Goal: Information Seeking & Learning: Learn about a topic

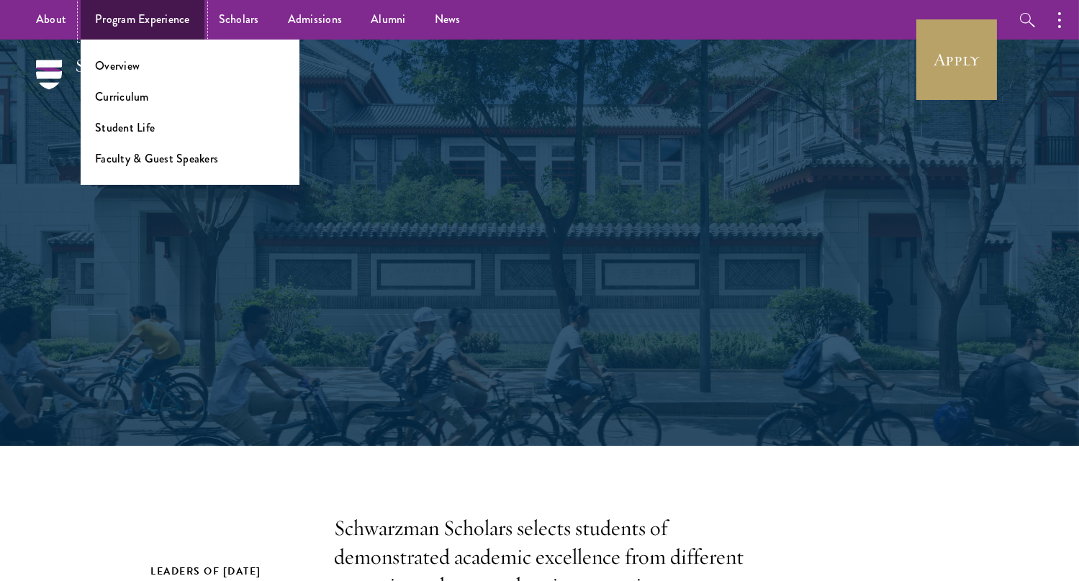
click at [163, 20] on link "Program Experience" at bounding box center [143, 20] width 124 height 40
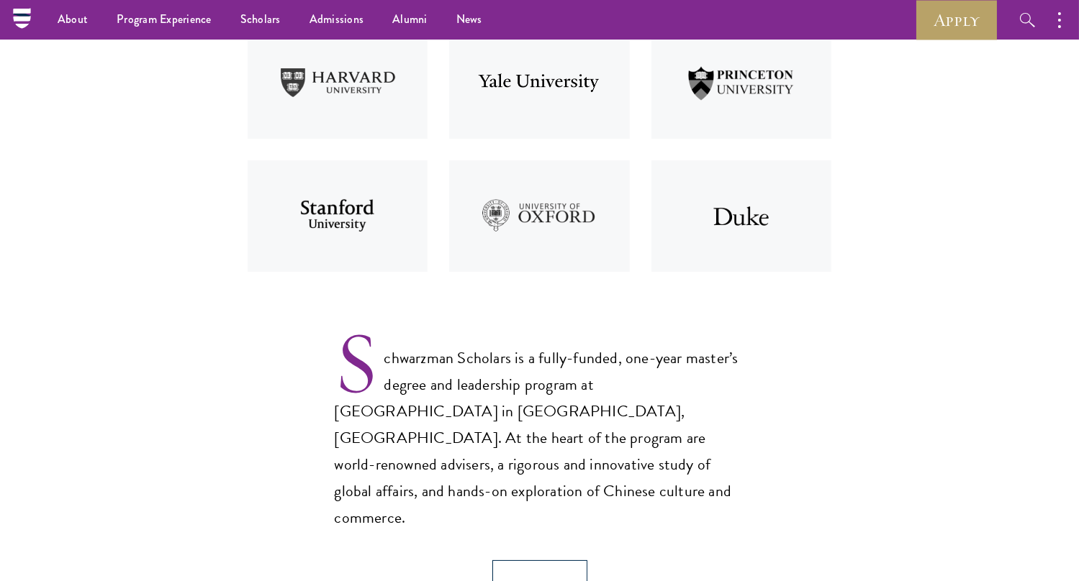
scroll to position [296, 0]
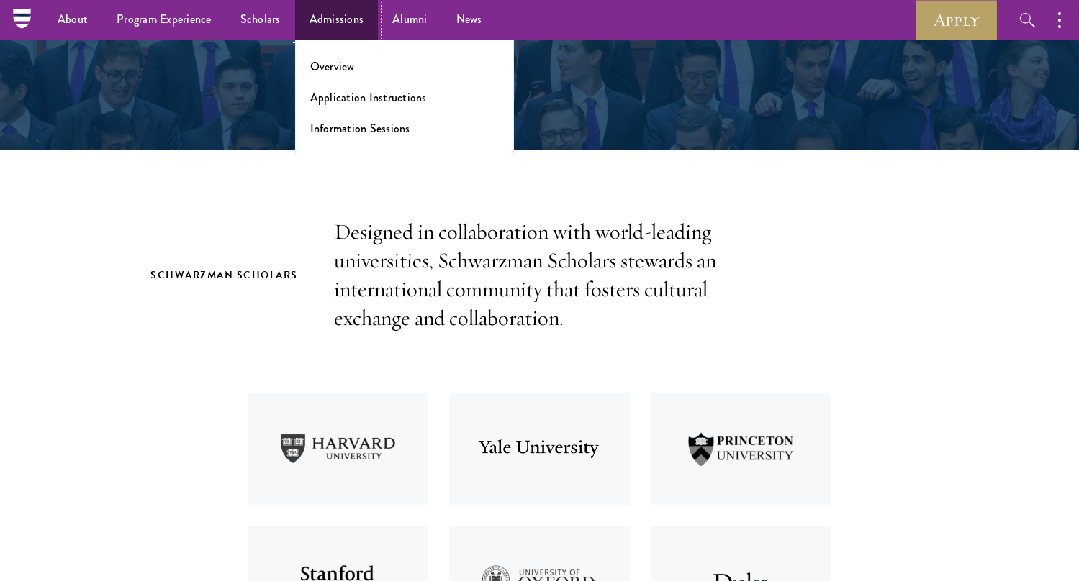
click at [337, 13] on link "Admissions" at bounding box center [336, 20] width 83 height 40
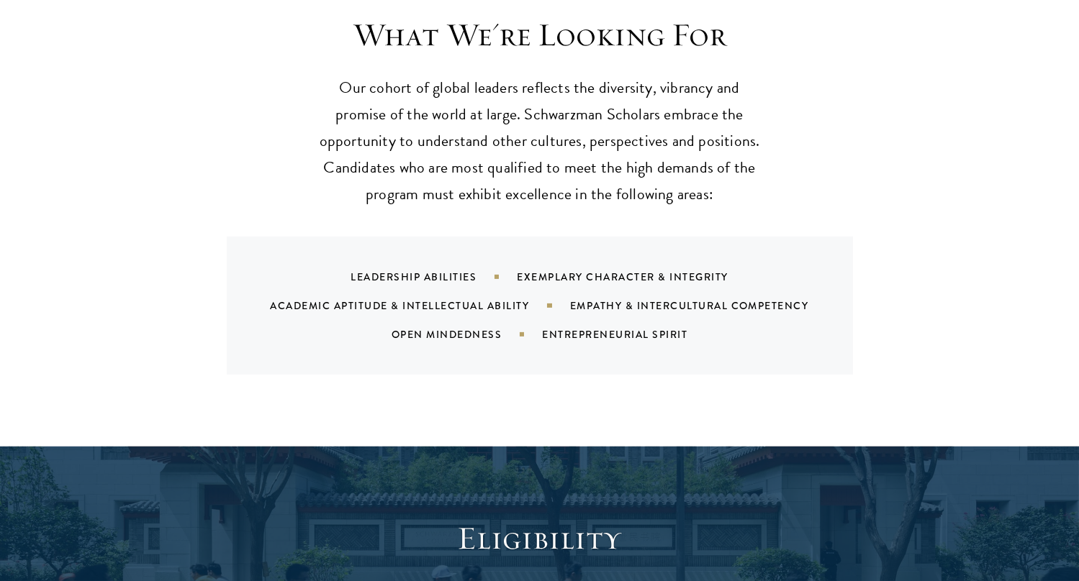
scroll to position [1408, 0]
